Goal: Task Accomplishment & Management: Manage account settings

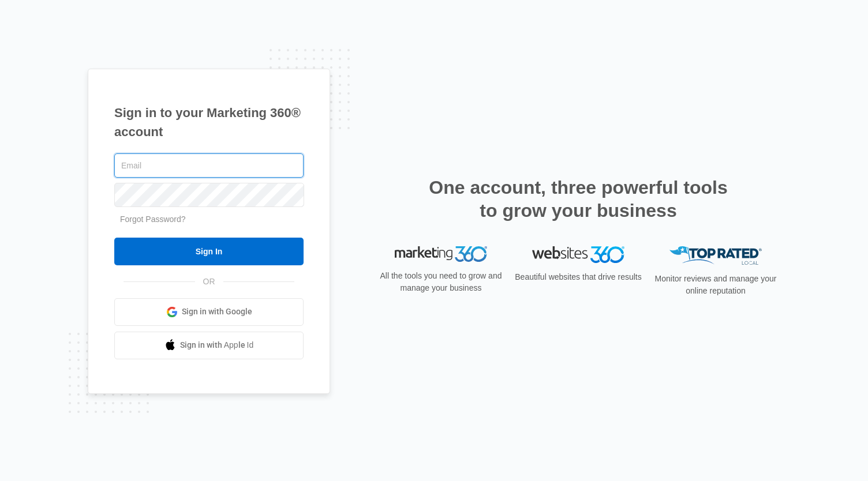
click at [170, 168] on input "text" at bounding box center [208, 165] width 189 height 24
type input "[EMAIL_ADDRESS][DOMAIN_NAME]"
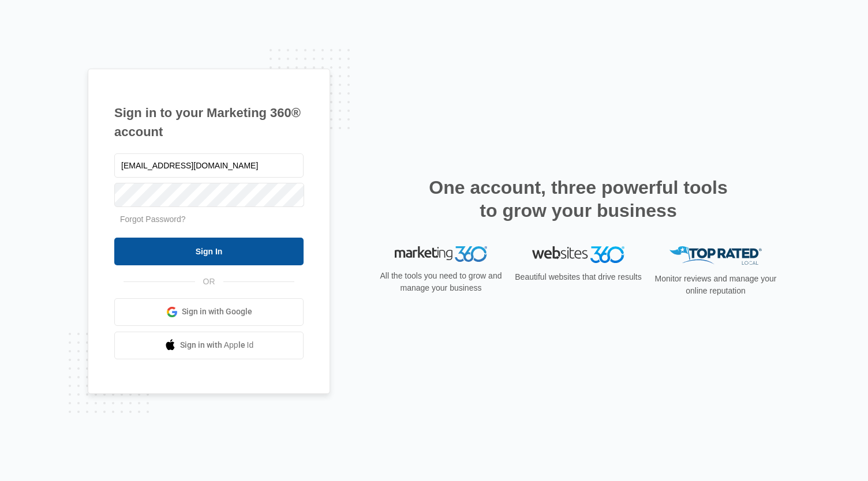
click at [204, 246] on input "Sign In" at bounding box center [208, 252] width 189 height 28
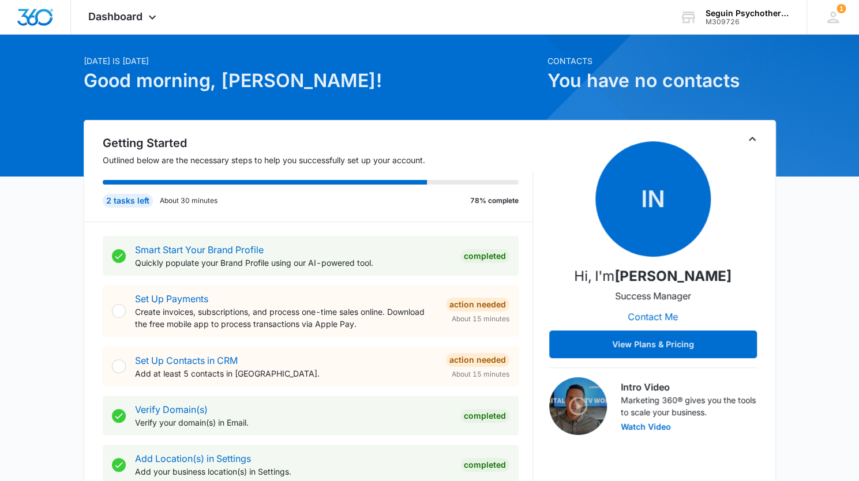
scroll to position [29, 0]
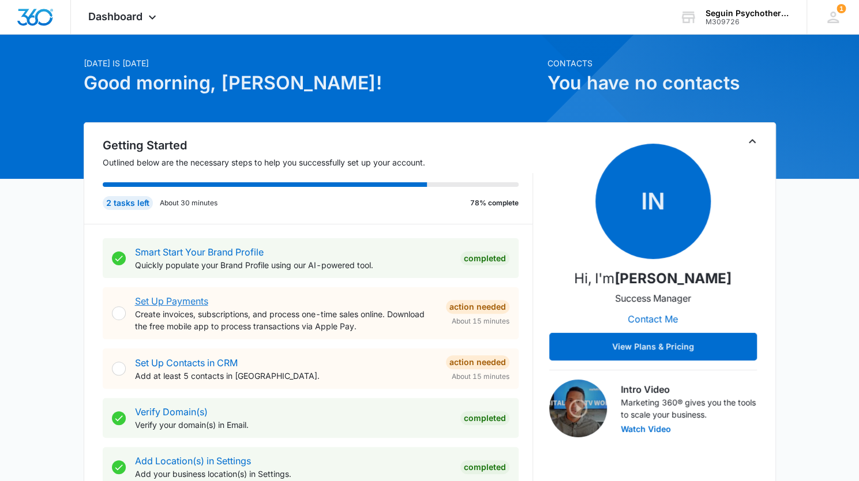
click at [191, 301] on link "Set Up Payments" at bounding box center [171, 301] width 73 height 12
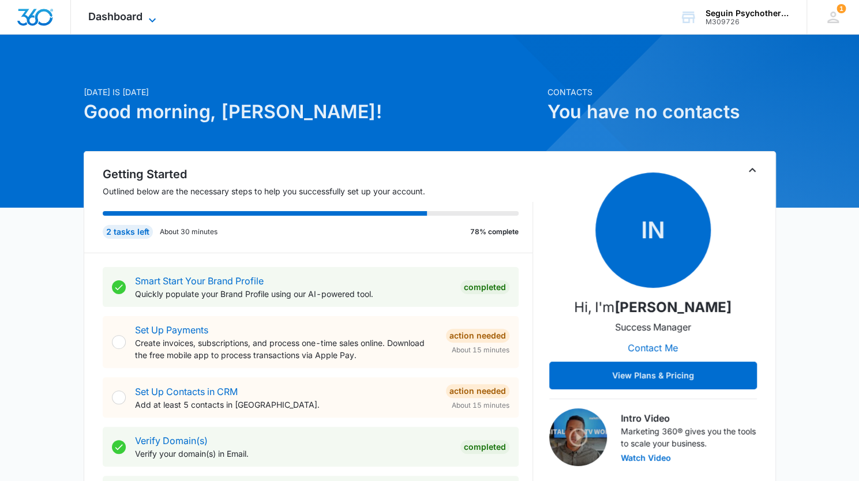
click at [140, 19] on span "Dashboard" at bounding box center [115, 16] width 54 height 12
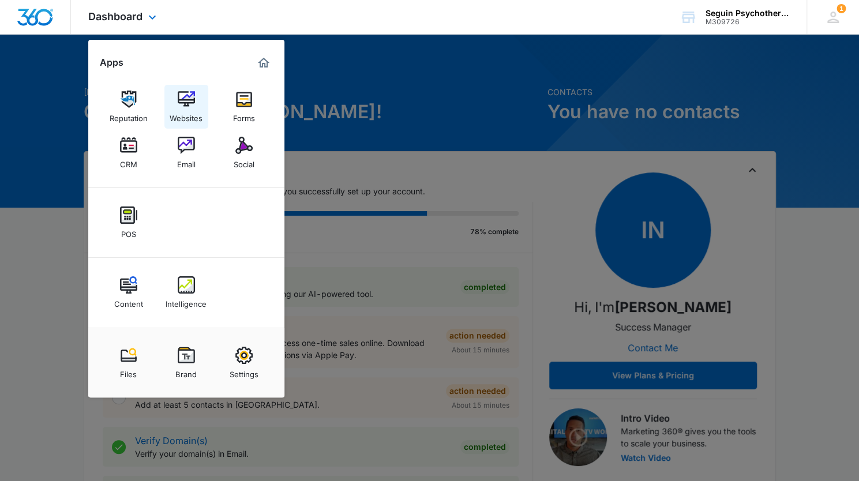
click at [192, 99] on img at bounding box center [186, 99] width 17 height 17
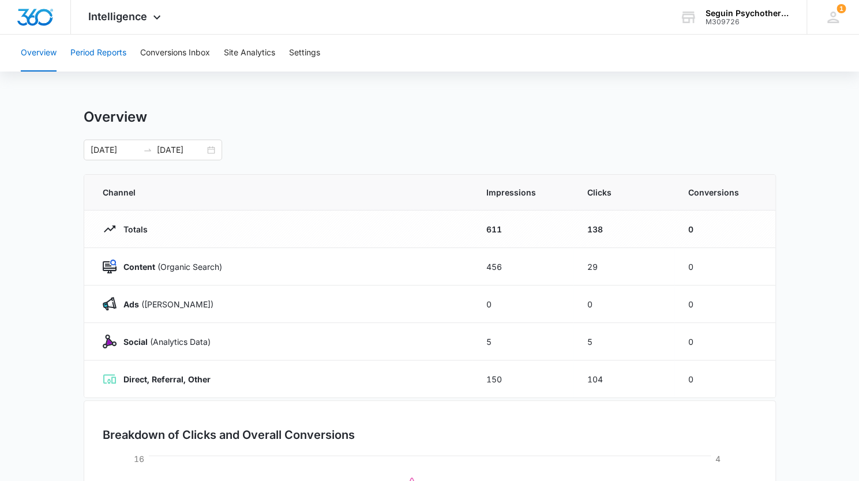
click at [92, 53] on button "Period Reports" at bounding box center [98, 53] width 56 height 37
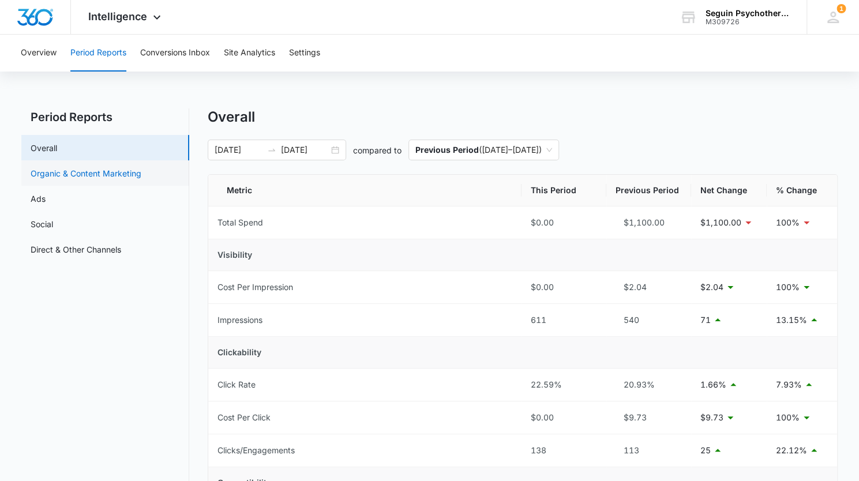
click at [115, 171] on link "Organic & Content Marketing" at bounding box center [86, 173] width 111 height 12
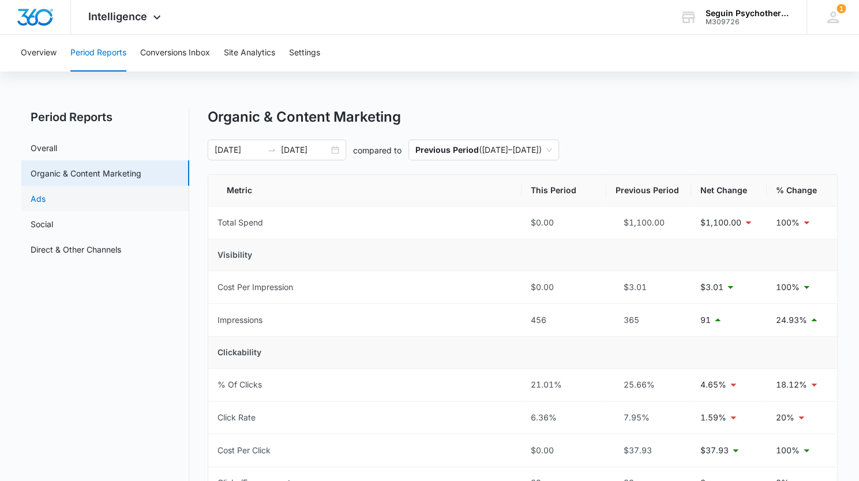
click at [46, 201] on link "Ads" at bounding box center [38, 199] width 15 height 12
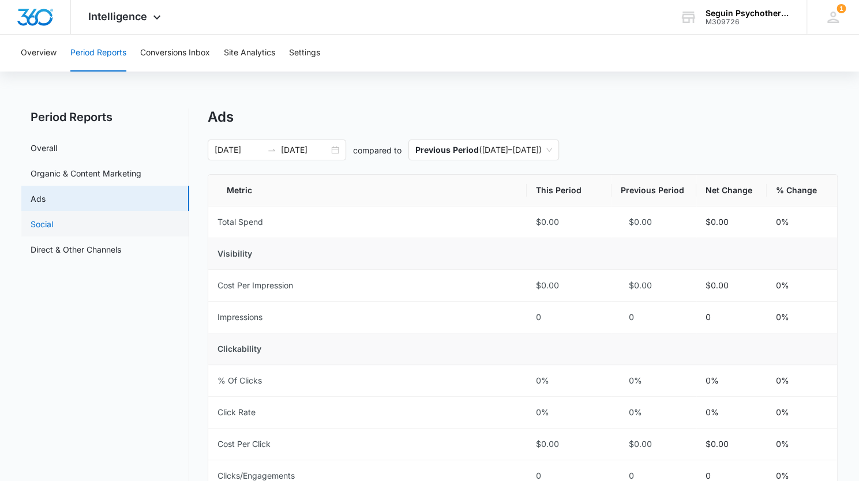
click at [51, 222] on link "Social" at bounding box center [42, 224] width 23 height 12
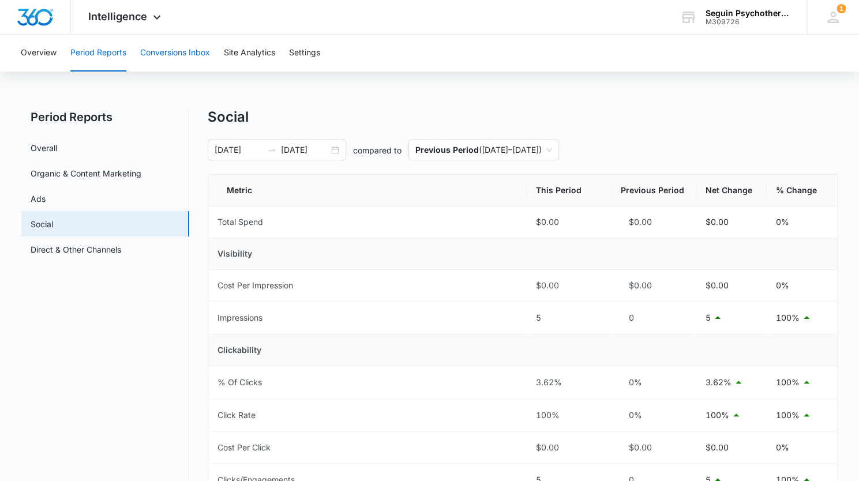
click at [174, 44] on button "Conversions Inbox" at bounding box center [175, 53] width 70 height 37
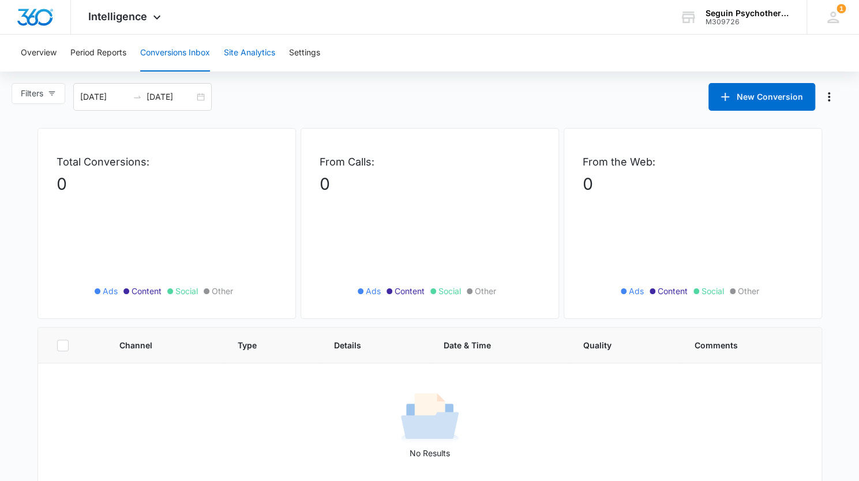
click at [251, 50] on button "Site Analytics" at bounding box center [249, 53] width 51 height 37
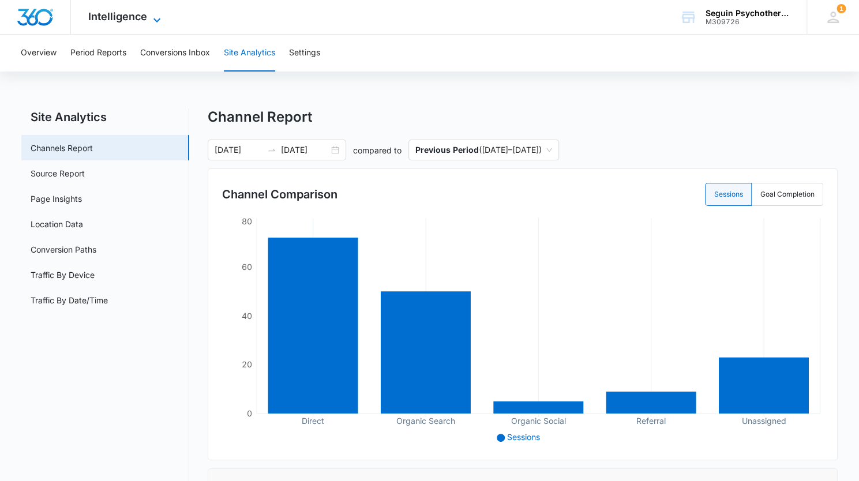
click at [150, 17] on icon at bounding box center [157, 20] width 14 height 14
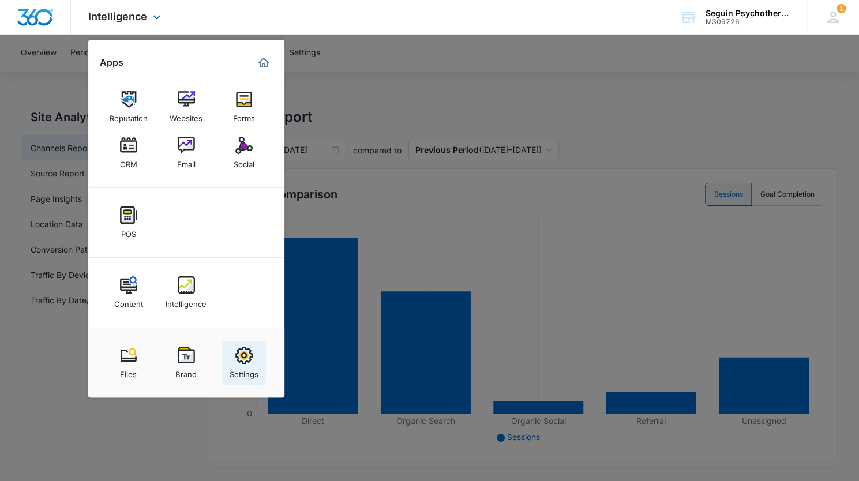
click at [245, 354] on img at bounding box center [243, 355] width 17 height 17
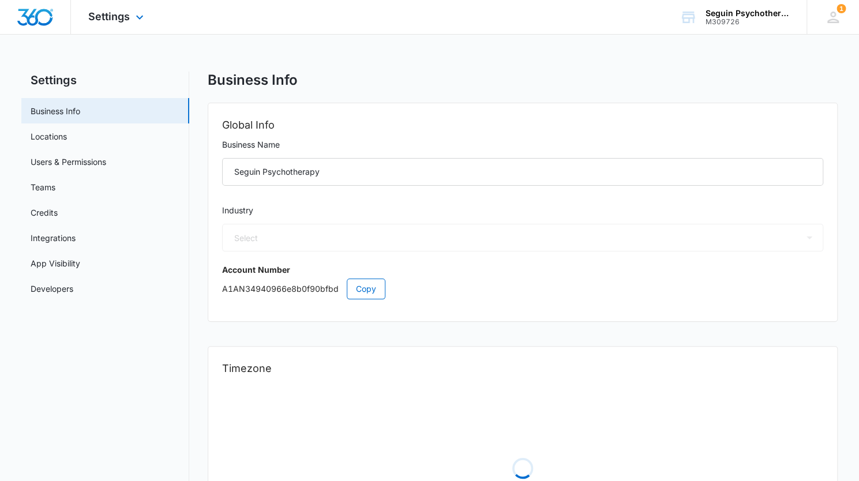
select select "19"
select select "US"
select select "America/New_York"
click at [55, 137] on link "Locations" at bounding box center [49, 136] width 36 height 12
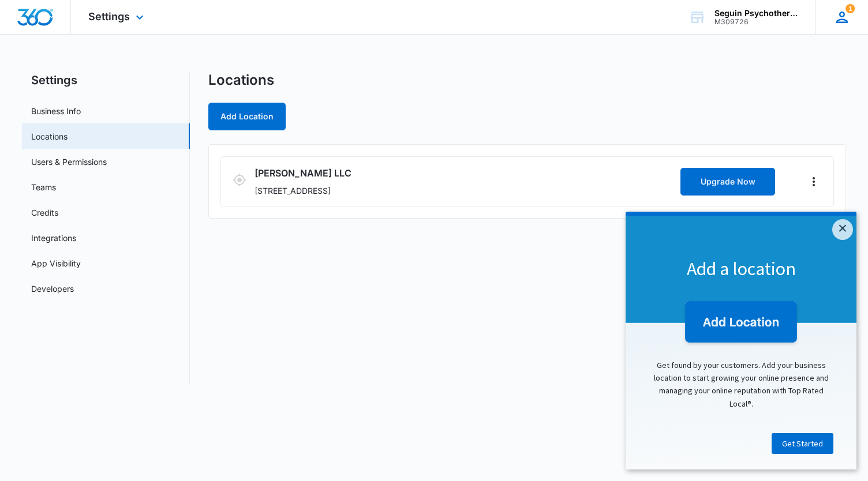
click at [854, 18] on div "1 JS Judy Seguin leanne855@gmail.com My Profile 1 Notifications Support Logout …" at bounding box center [841, 17] width 53 height 34
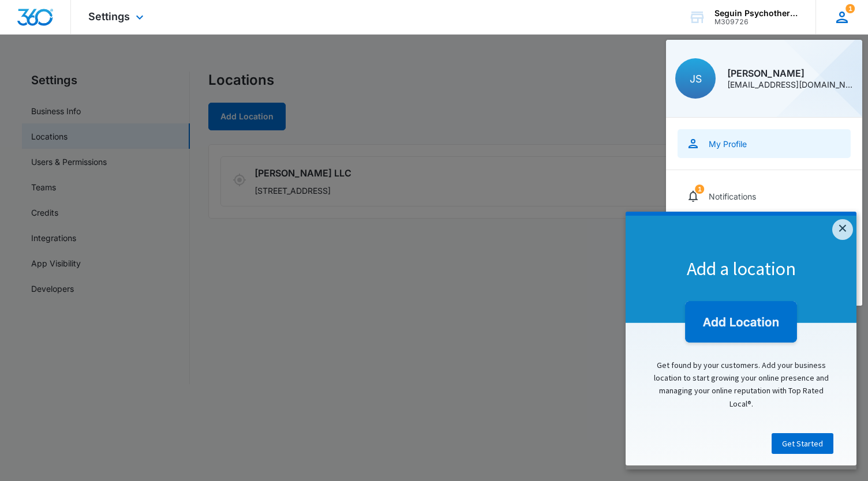
click at [729, 146] on div "My Profile" at bounding box center [728, 144] width 38 height 10
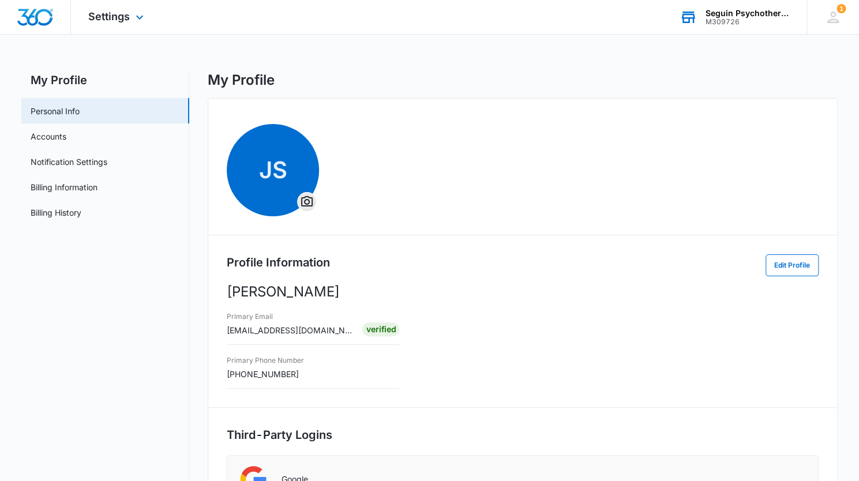
click at [739, 21] on div "M309726" at bounding box center [748, 22] width 84 height 8
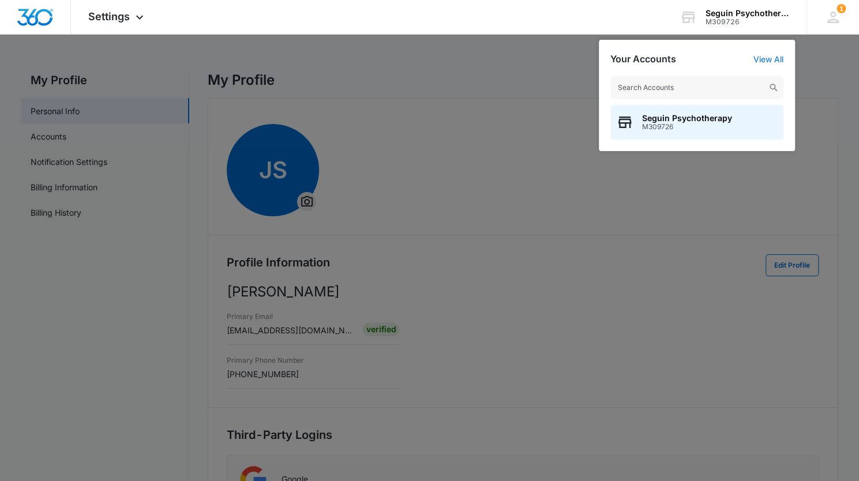
click at [512, 92] on div at bounding box center [429, 240] width 859 height 481
